Goal: Book appointment/travel/reservation

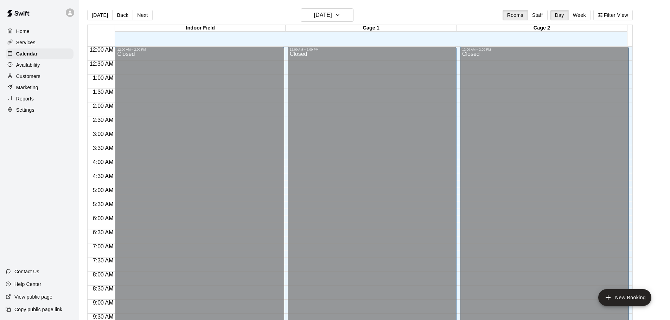
scroll to position [373, 0]
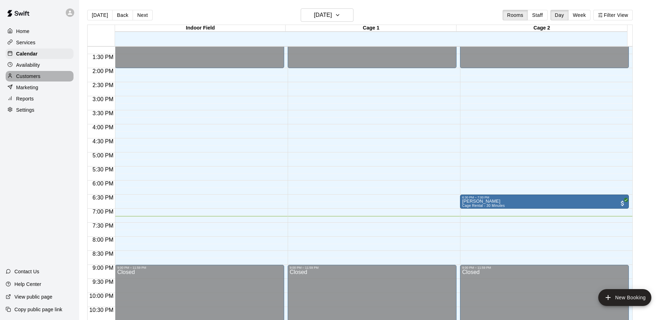
click at [31, 75] on p "Customers" at bounding box center [28, 76] width 24 height 7
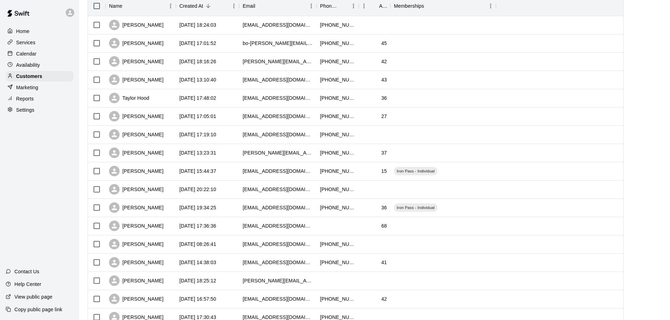
scroll to position [106, 0]
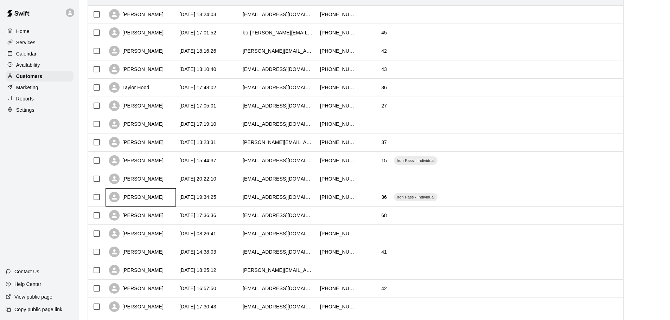
click at [159, 203] on div "[PERSON_NAME]" at bounding box center [141, 198] width 70 height 18
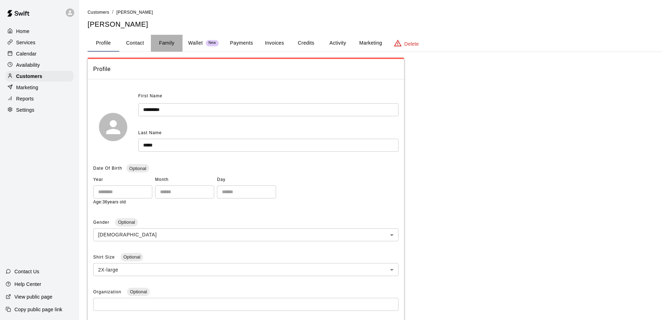
click at [166, 43] on button "Family" at bounding box center [167, 43] width 32 height 17
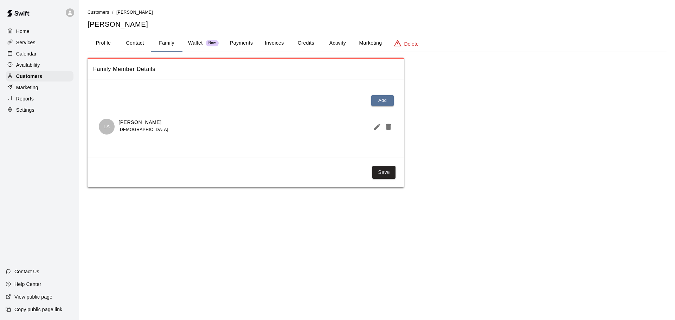
click at [27, 38] on div "Services" at bounding box center [40, 42] width 68 height 11
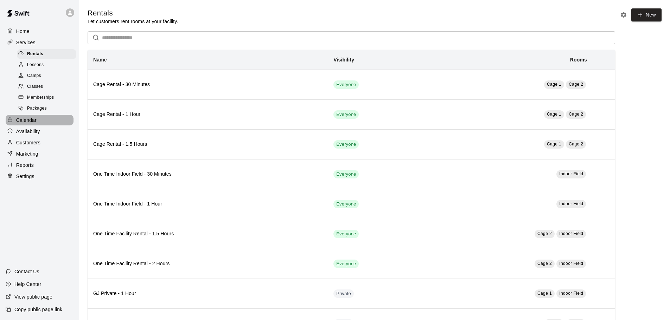
click at [30, 123] on p "Calendar" at bounding box center [26, 120] width 20 height 7
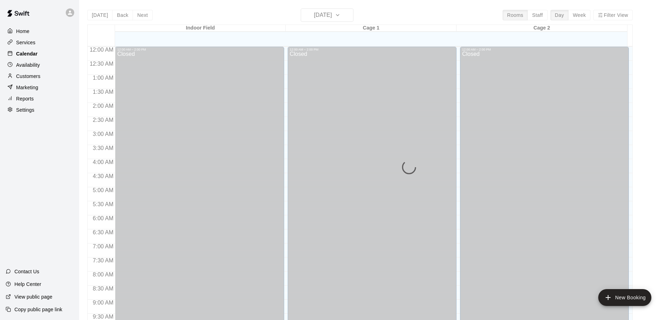
scroll to position [373, 0]
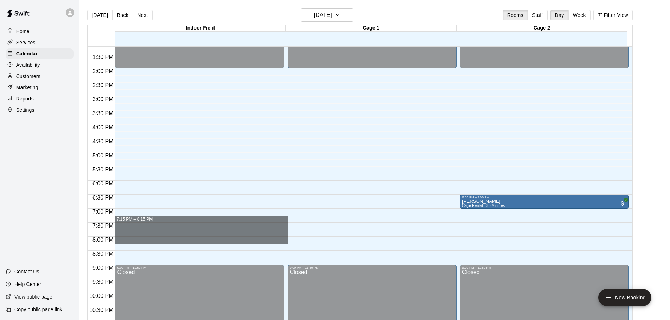
drag, startPoint x: 167, startPoint y: 220, endPoint x: 168, endPoint y: 240, distance: 20.1
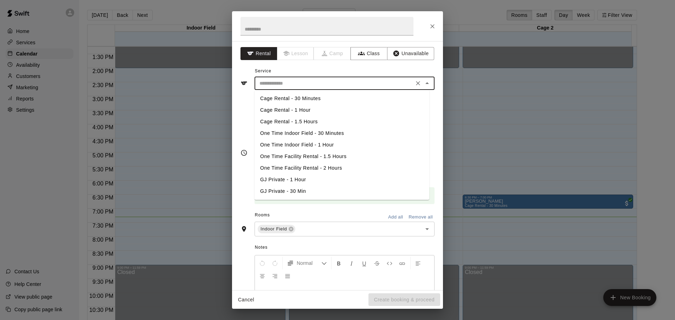
click at [288, 85] on input "text" at bounding box center [334, 83] width 155 height 9
click at [295, 143] on li "One Time Indoor Field - 1 Hour" at bounding box center [342, 145] width 175 height 12
type input "**********"
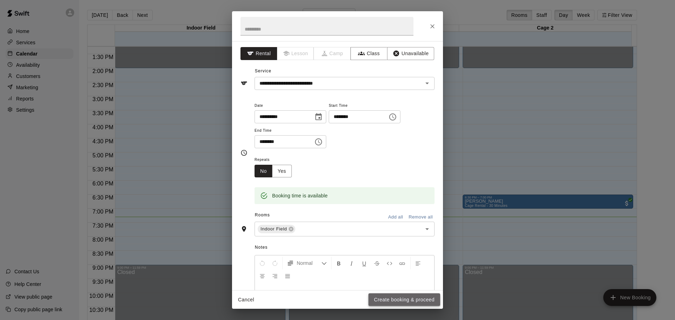
click at [401, 300] on button "Create booking & proceed" at bounding box center [405, 300] width 72 height 13
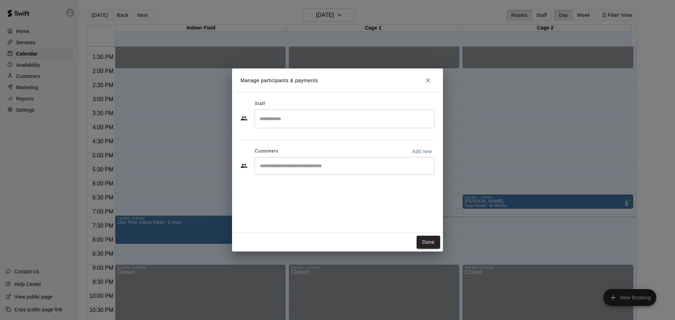
click at [335, 163] on input "Start typing to search customers..." at bounding box center [345, 166] width 174 height 7
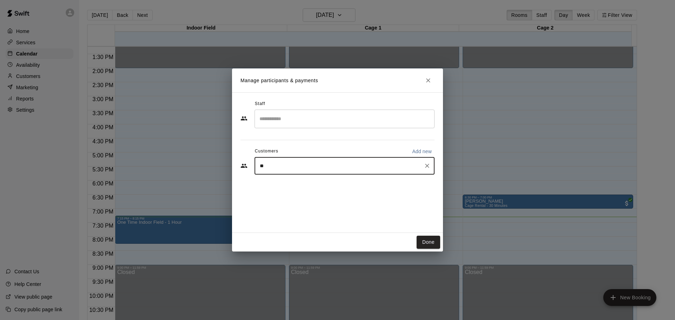
type input "***"
click at [343, 184] on p "Iron Pass - Individual" at bounding box center [342, 182] width 39 height 6
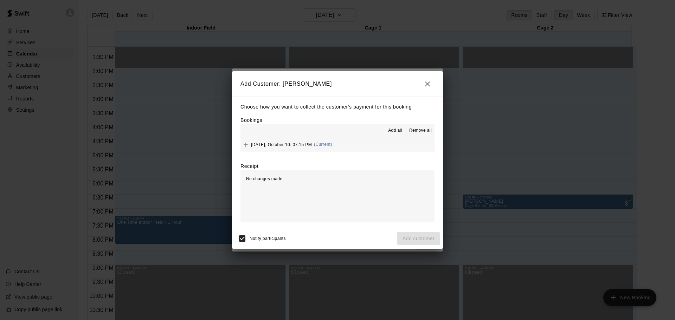
click at [287, 148] on div "[DATE], October 10: 07:15 PM (Current)" at bounding box center [287, 145] width 92 height 11
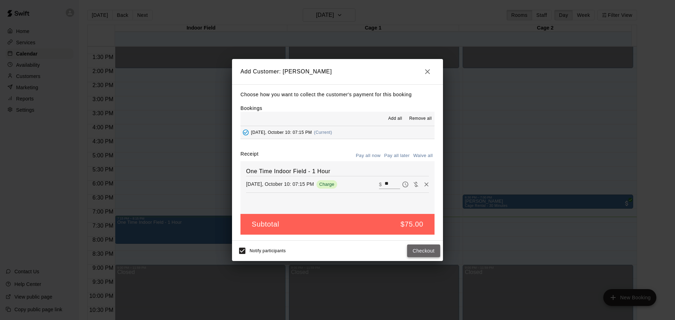
click at [424, 250] on button "Checkout" at bounding box center [423, 251] width 33 height 13
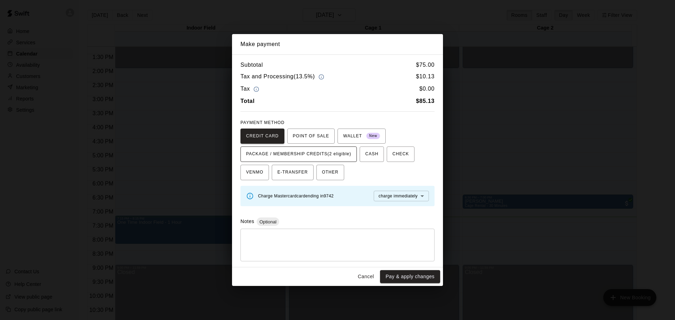
click at [323, 154] on span "PACKAGE / MEMBERSHIP CREDITS (2 eligible)" at bounding box center [298, 154] width 105 height 11
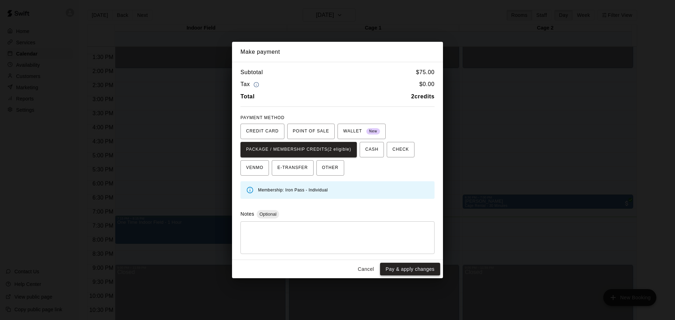
click at [396, 272] on button "Pay & apply changes" at bounding box center [410, 269] width 60 height 13
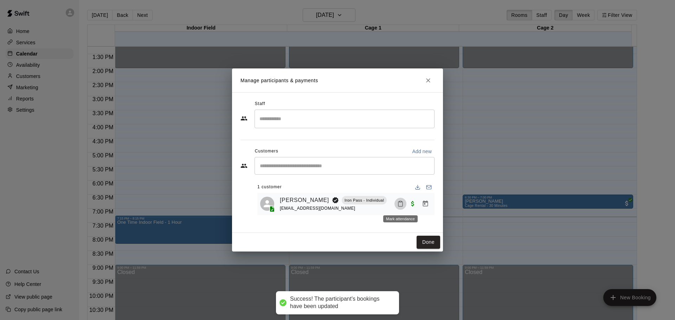
click at [399, 206] on icon "Mark attendance" at bounding box center [400, 204] width 6 height 6
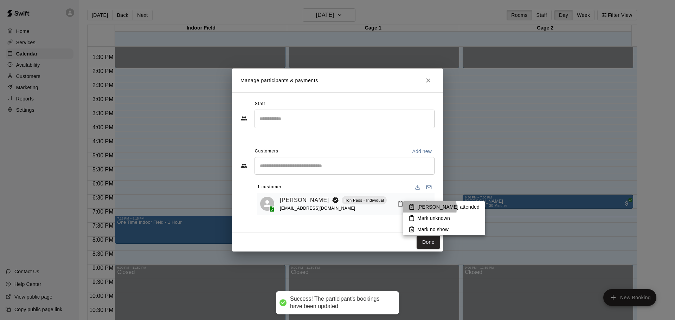
click at [414, 208] on icon at bounding box center [412, 207] width 6 height 6
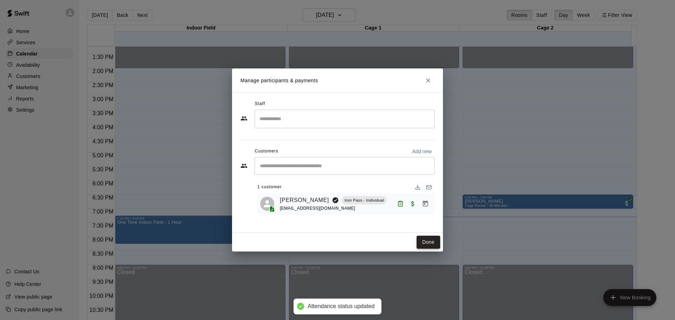
click at [428, 244] on button "Done" at bounding box center [429, 242] width 24 height 13
